Goal: Obtain resource: Download file/media

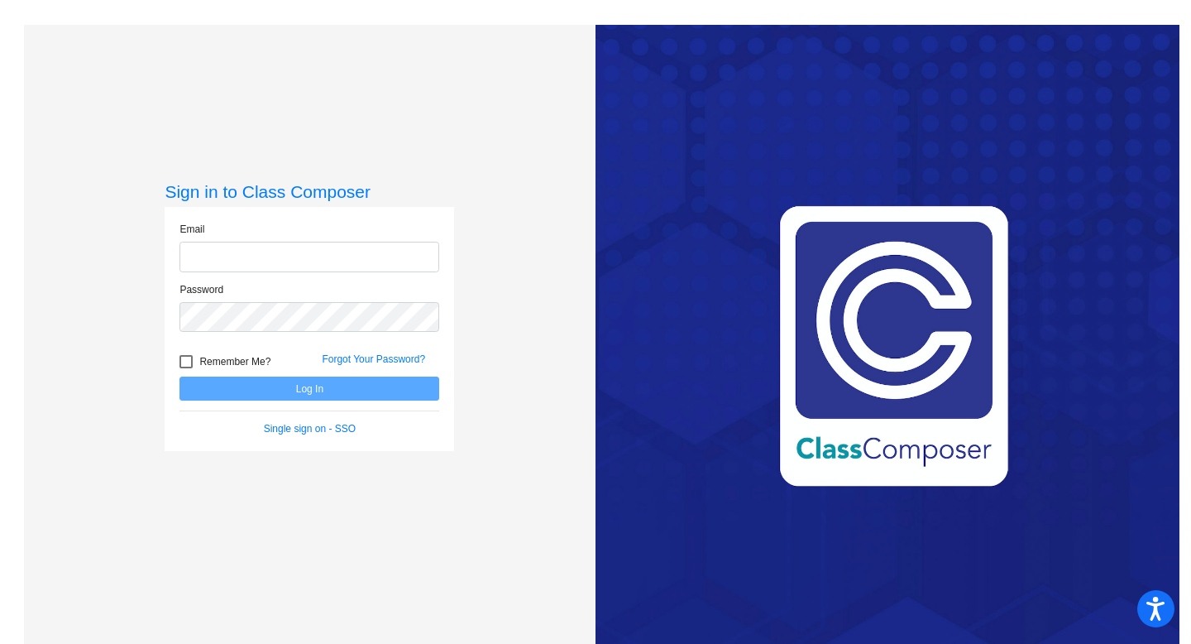
type input "[EMAIL_ADDRESS][PERSON_NAME][DOMAIN_NAME]"
click at [184, 363] on div at bounding box center [186, 361] width 13 height 13
click at [185, 368] on input "Remember Me?" at bounding box center [185, 368] width 1 height 1
checkbox input "true"
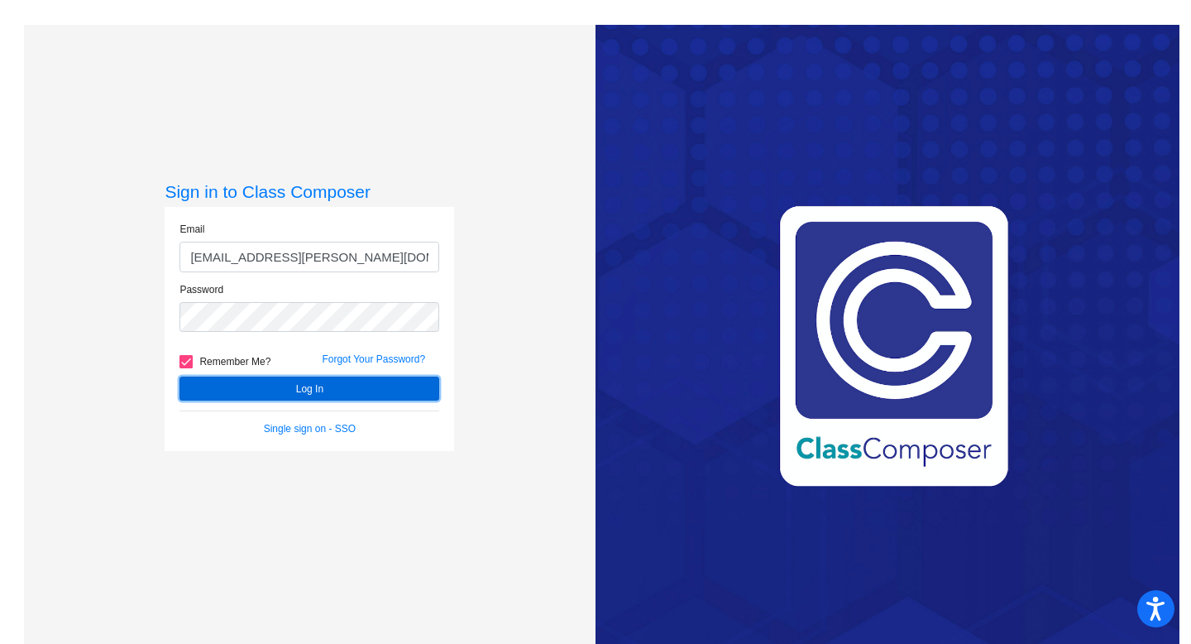
click at [189, 381] on button "Log In" at bounding box center [310, 388] width 260 height 24
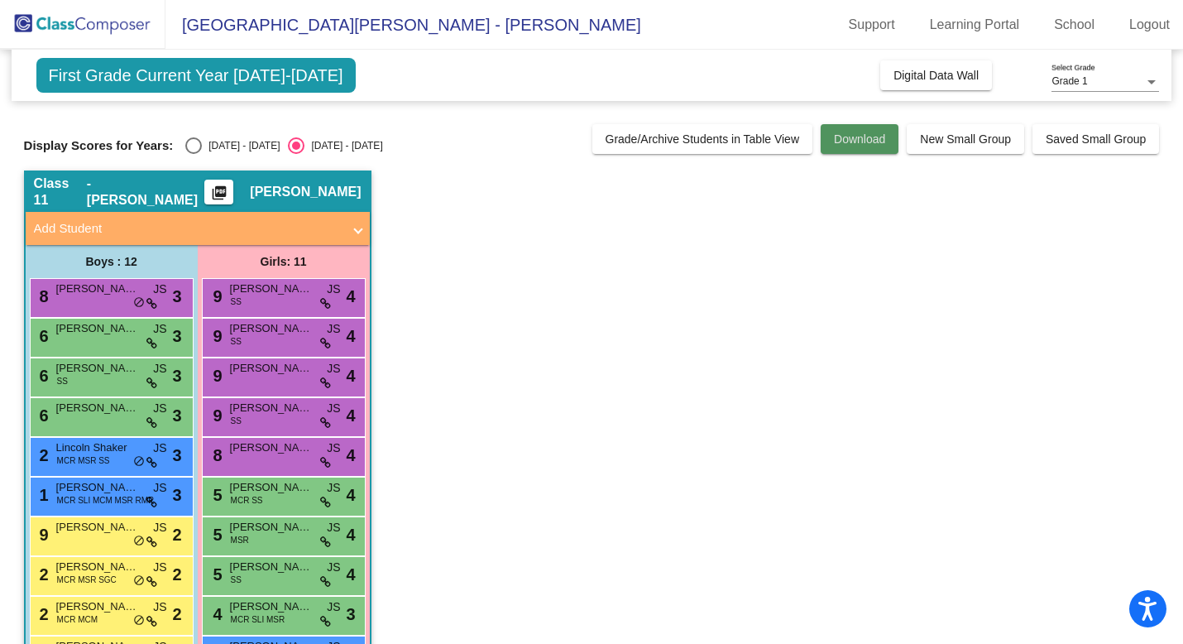
click at [834, 145] on span "Download" at bounding box center [859, 138] width 51 height 13
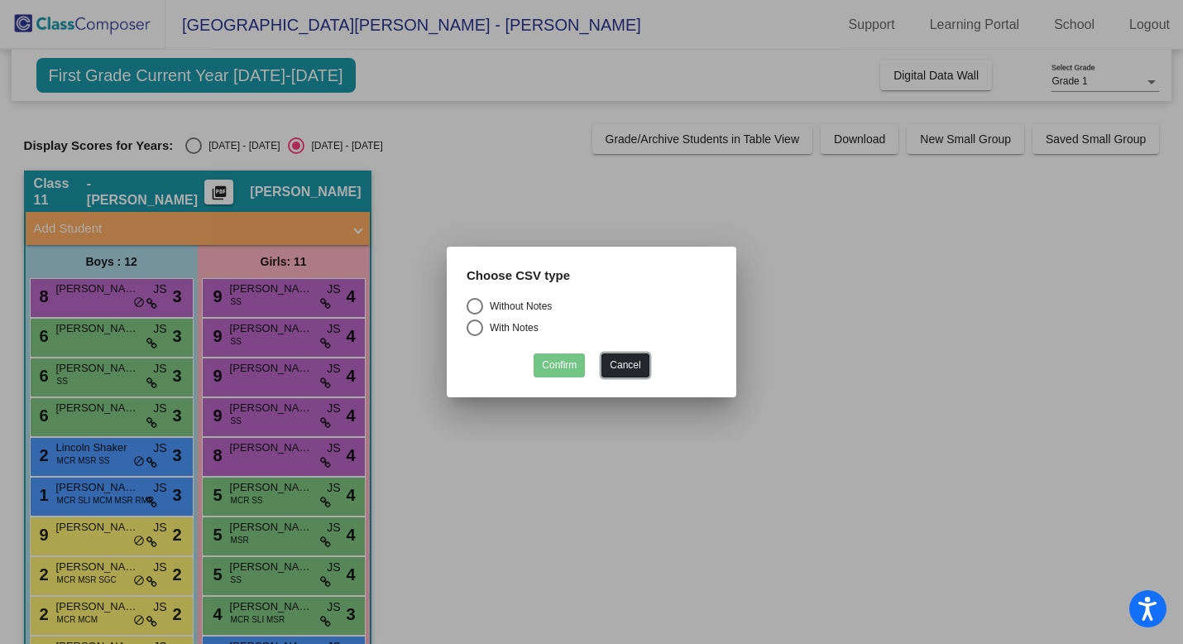
click at [619, 366] on button "Cancel" at bounding box center [624, 365] width 47 height 24
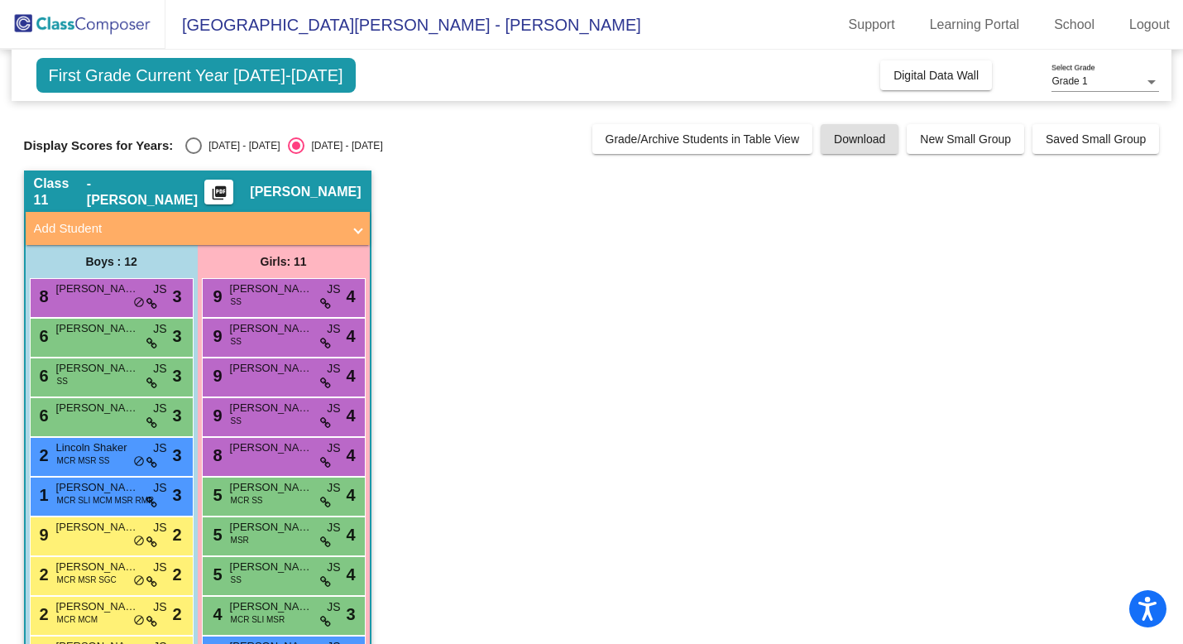
click at [821, 124] on button "Download" at bounding box center [860, 139] width 78 height 30
